Goal: Complete application form

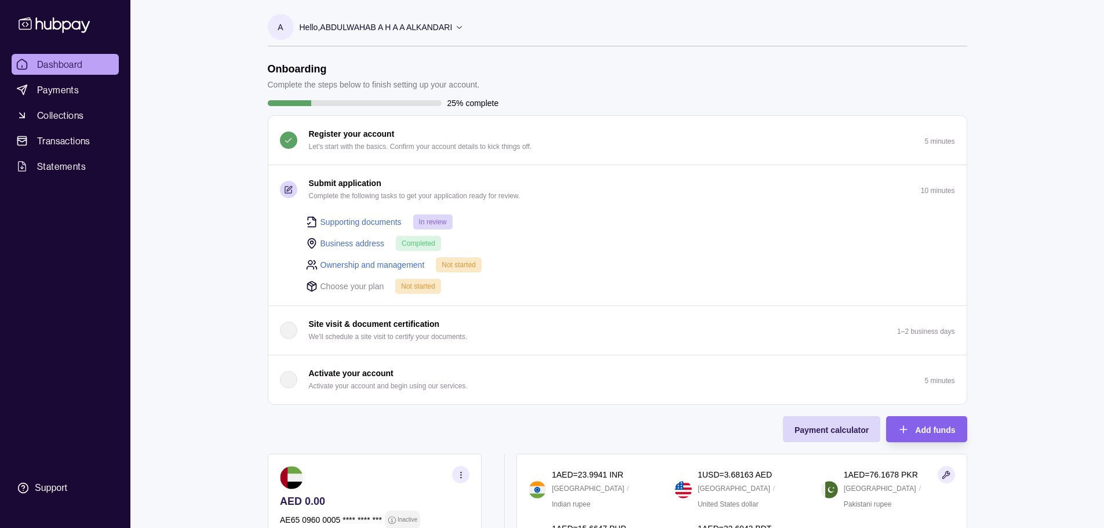
click at [400, 261] on link "Ownership and management" at bounding box center [373, 265] width 104 height 13
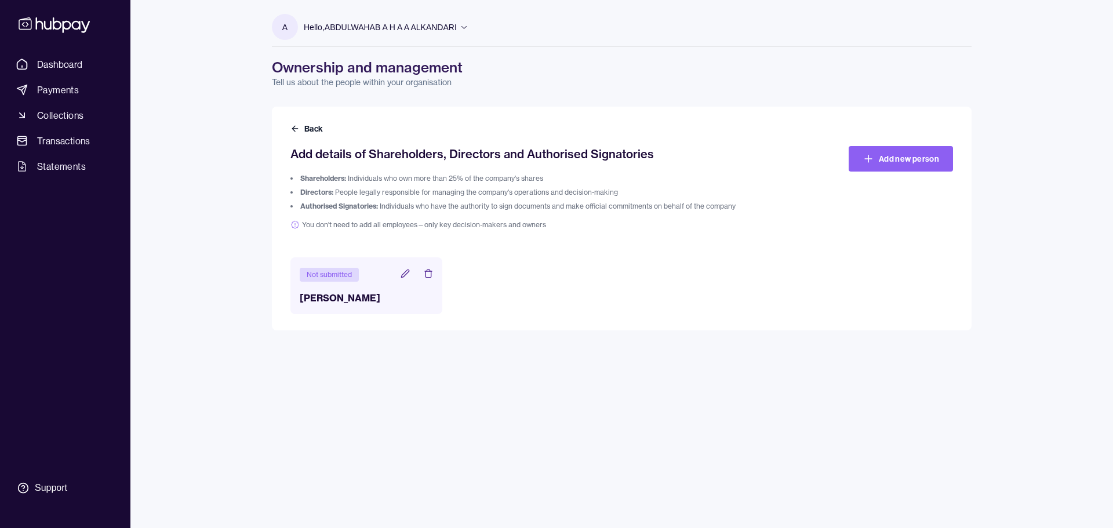
click at [405, 277] on icon at bounding box center [405, 273] width 9 height 9
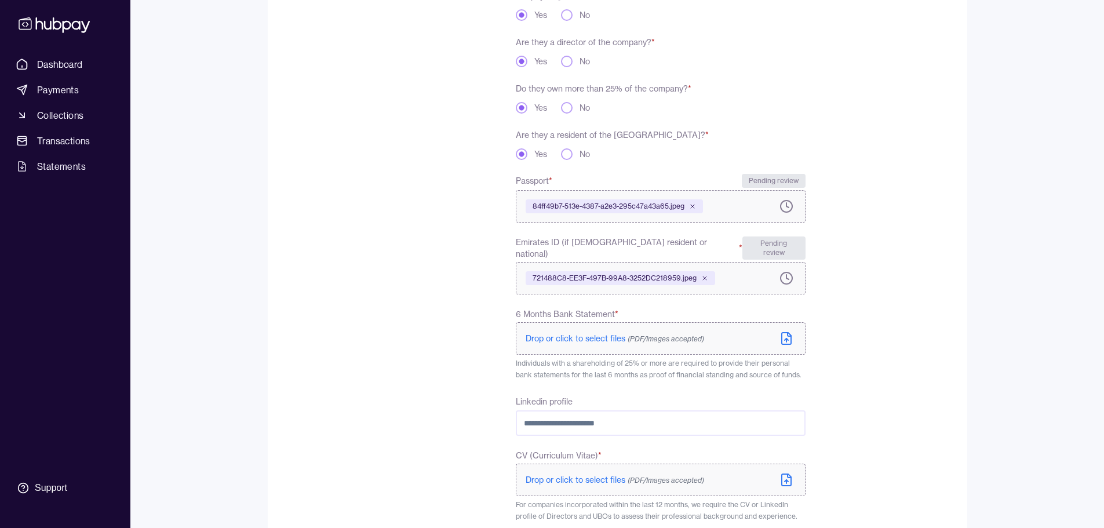
scroll to position [314, 0]
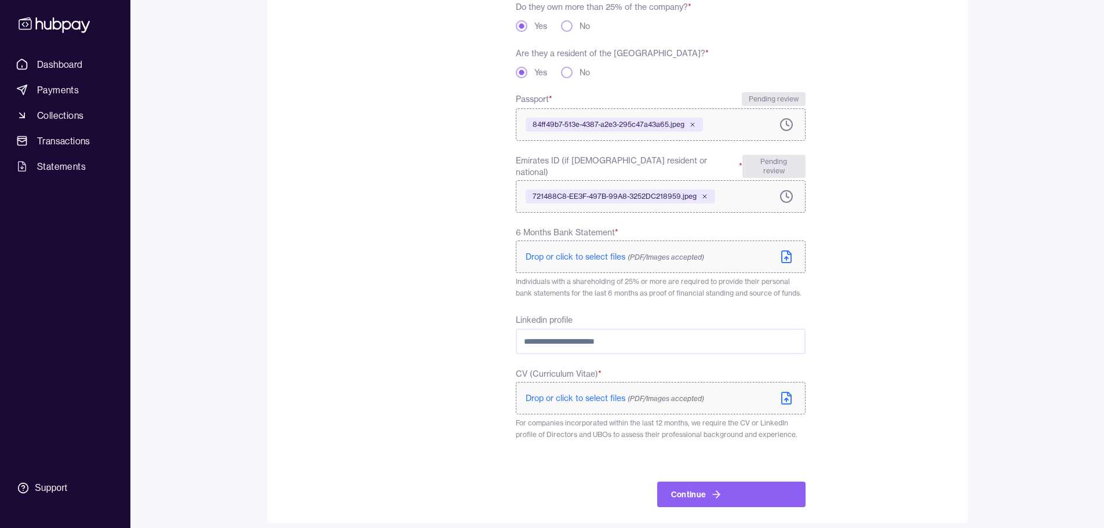
click at [585, 252] on span "Drop or click to select files (PDF/Images accepted)" at bounding box center [615, 257] width 179 height 10
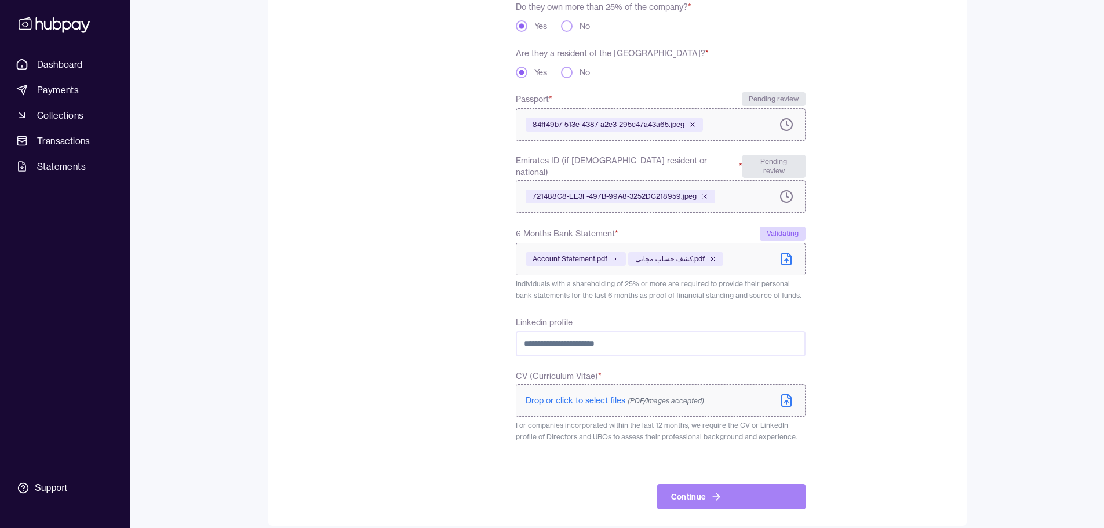
click at [712, 491] on icon "submit" at bounding box center [717, 497] width 12 height 12
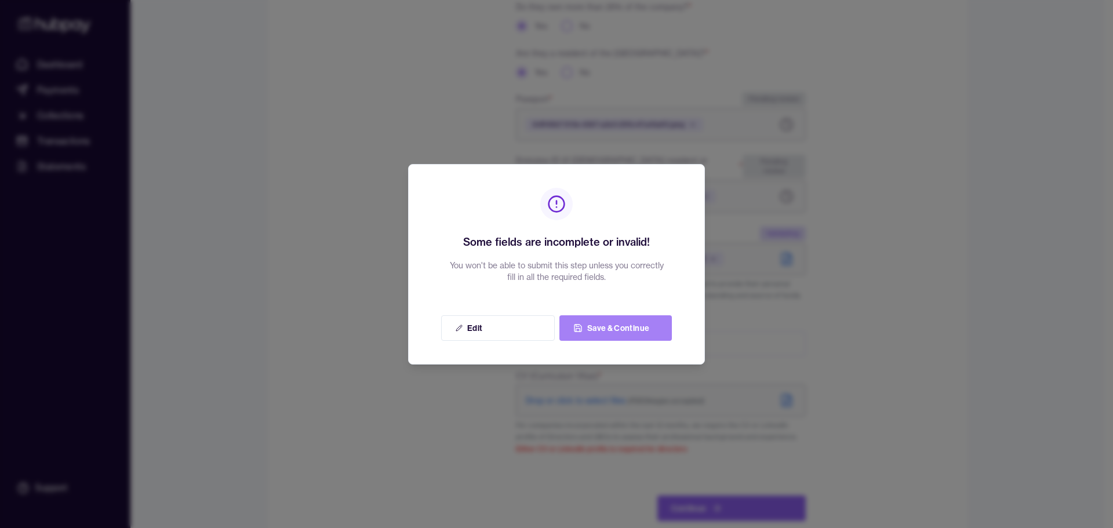
click at [603, 317] on button "Save & Continue" at bounding box center [615, 328] width 112 height 26
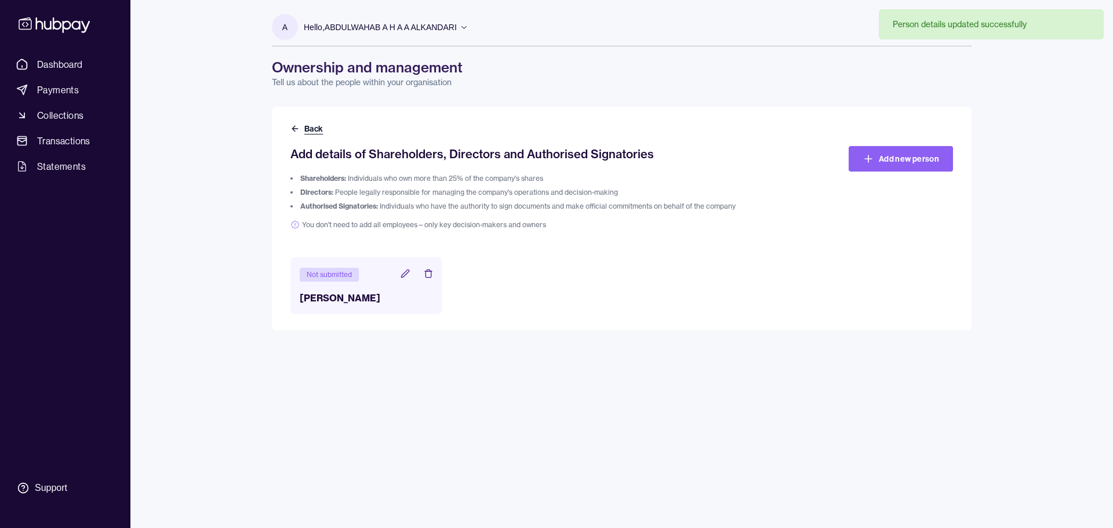
click at [300, 127] on button "Back" at bounding box center [307, 129] width 35 height 12
